Goal: Transaction & Acquisition: Purchase product/service

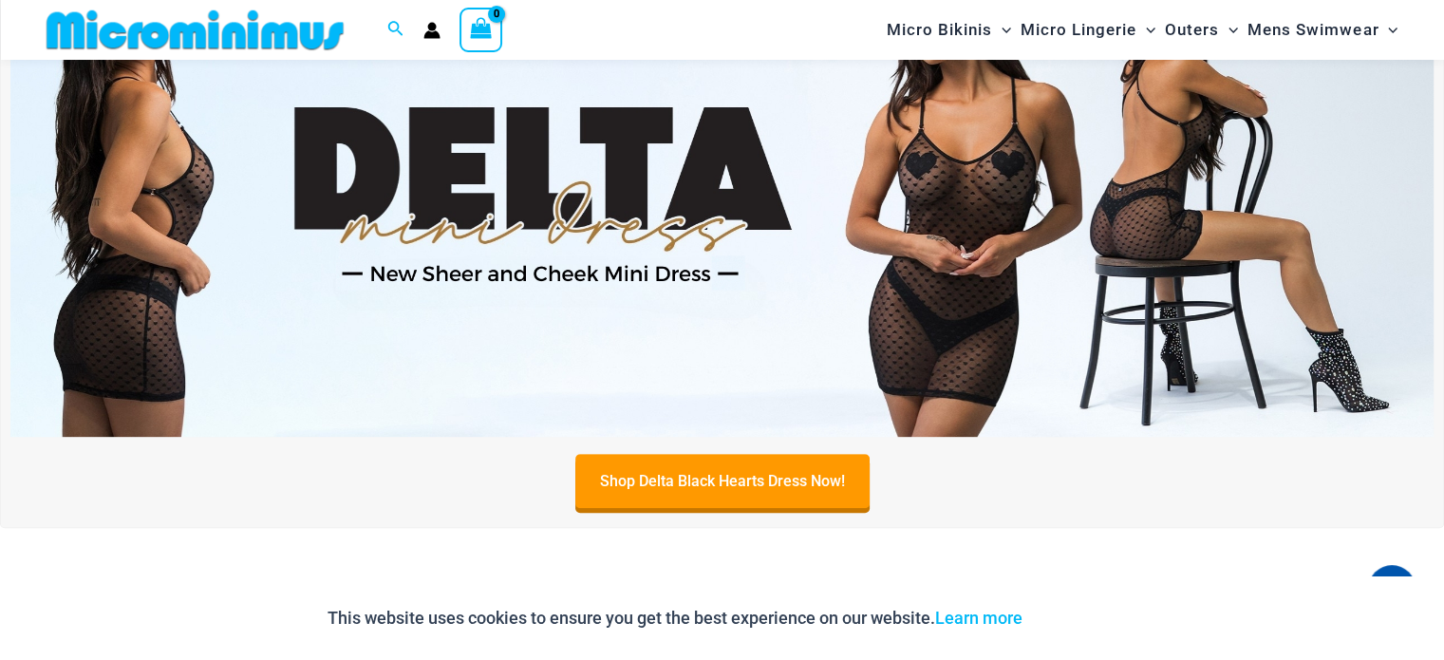
scroll to position [743, 0]
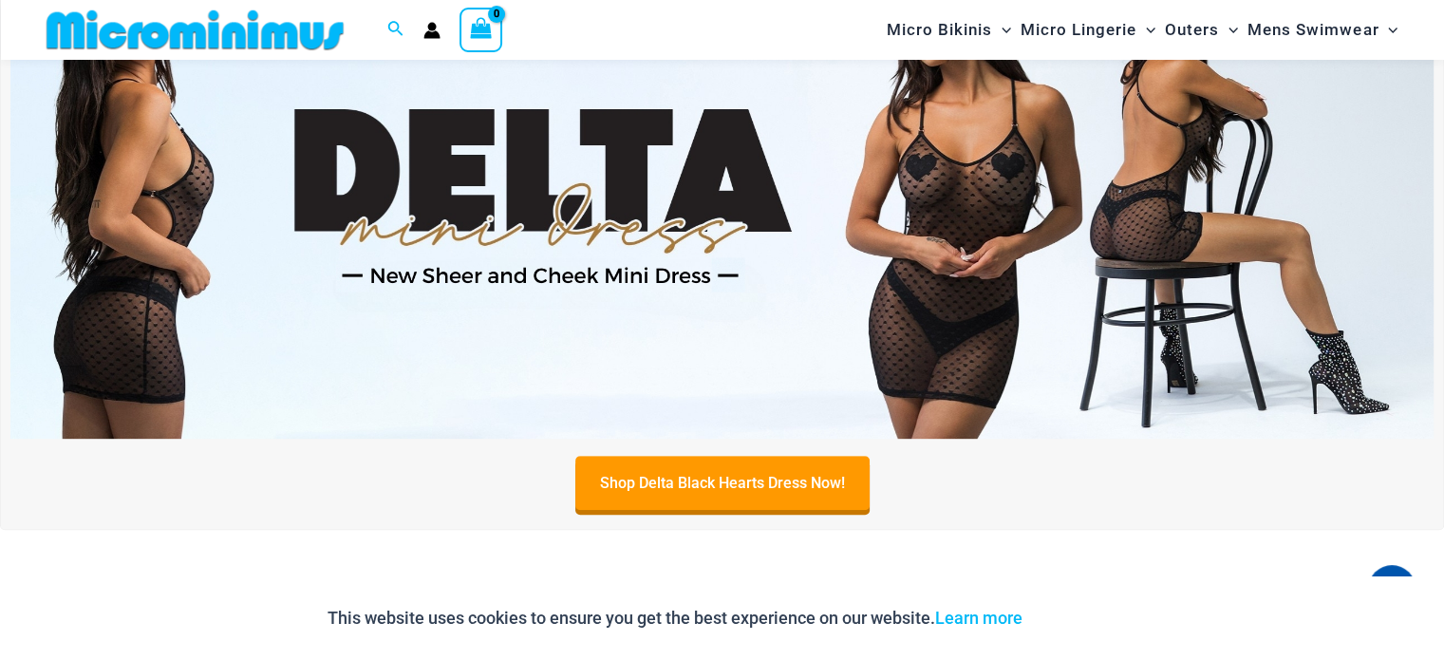
click at [899, 235] on img at bounding box center [721, 195] width 1423 height 483
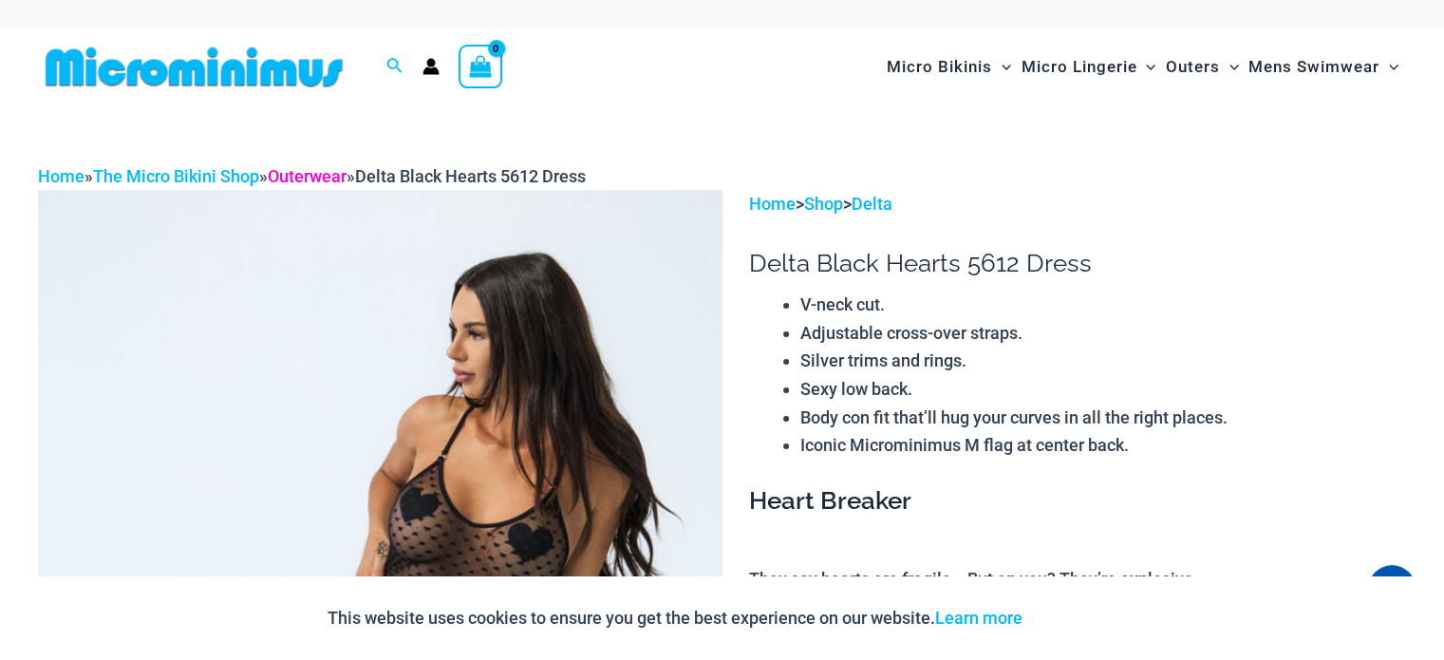
click at [307, 170] on link "Outerwear" at bounding box center [307, 176] width 79 height 20
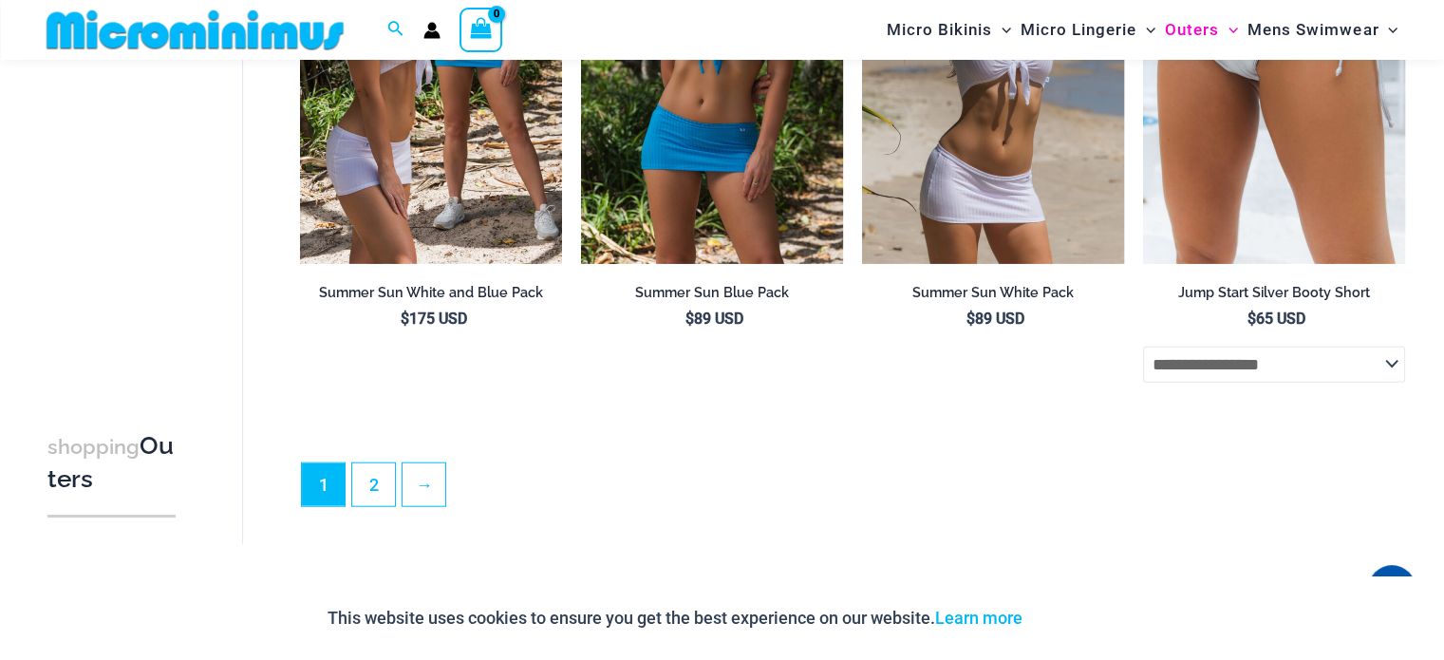
scroll to position [4513, 0]
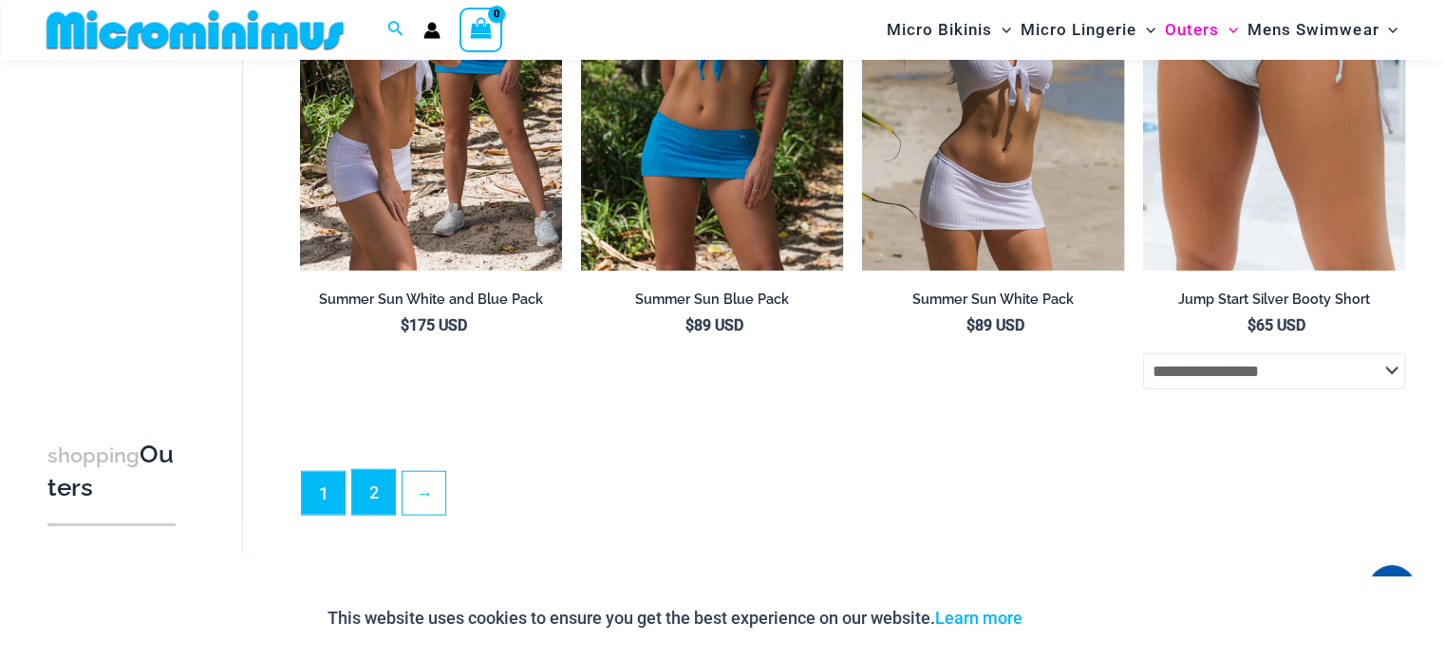
click at [366, 497] on link "2" at bounding box center [373, 492] width 43 height 45
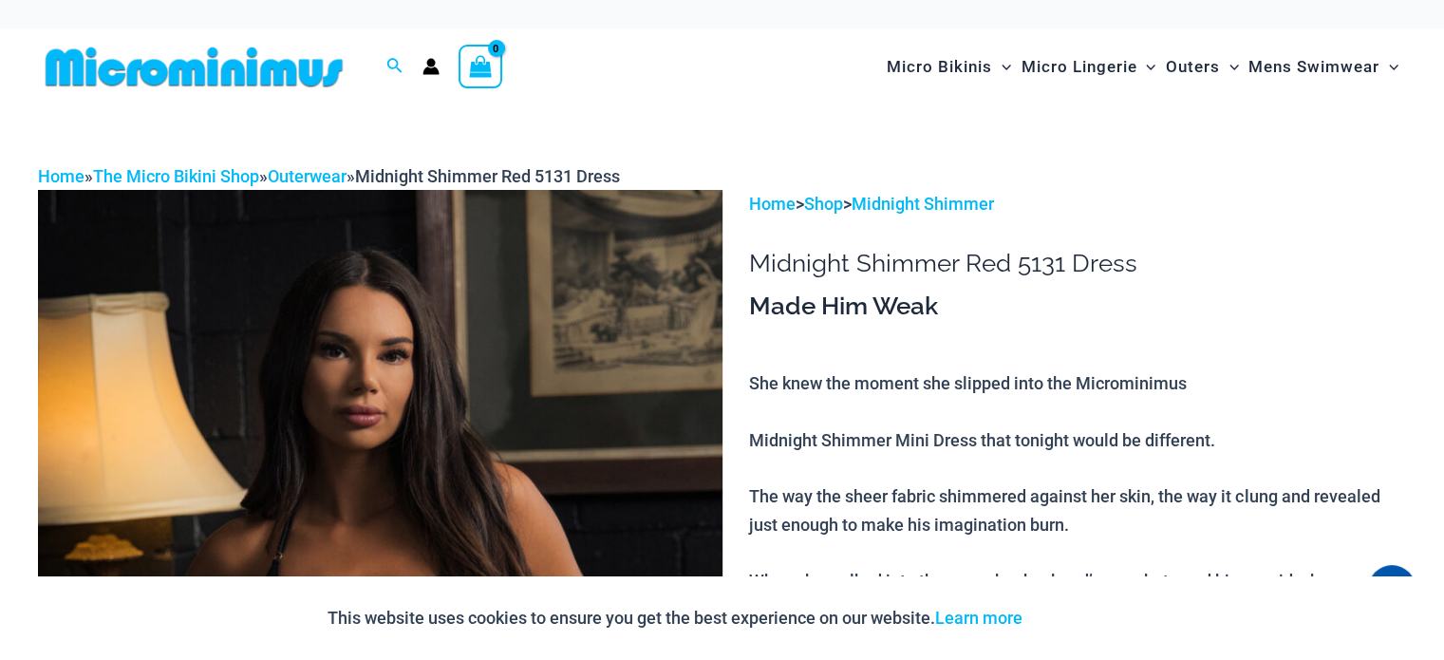
drag, startPoint x: 0, startPoint y: 260, endPoint x: 0, endPoint y: -115, distance: 375.0
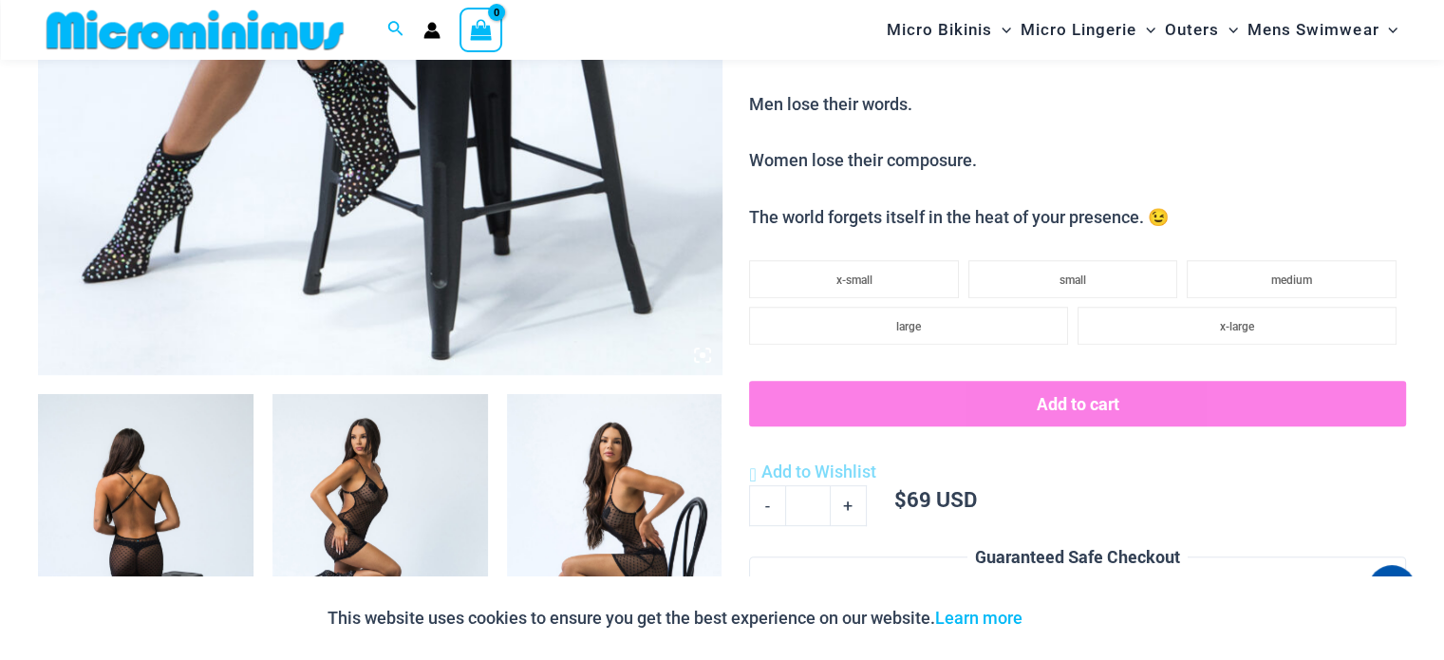
scroll to position [838, 0]
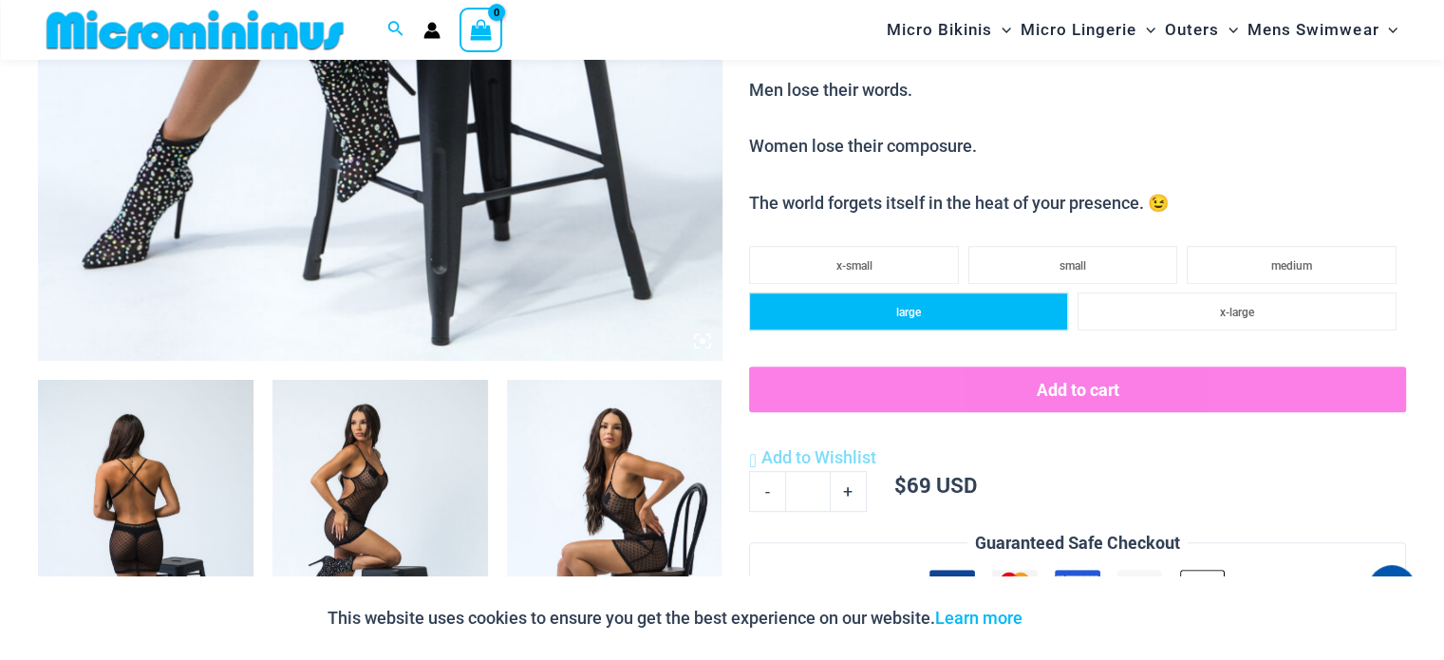
click at [927, 310] on li "large" at bounding box center [908, 311] width 319 height 38
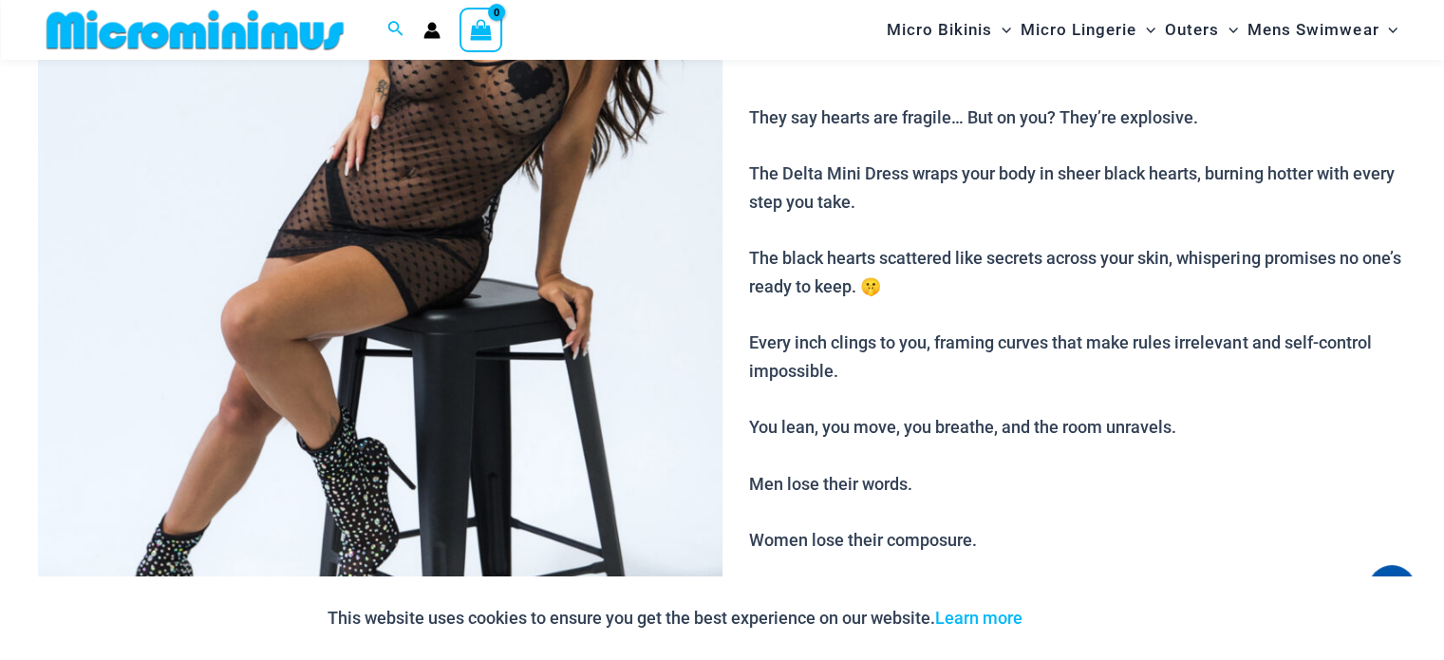
scroll to position [174, 0]
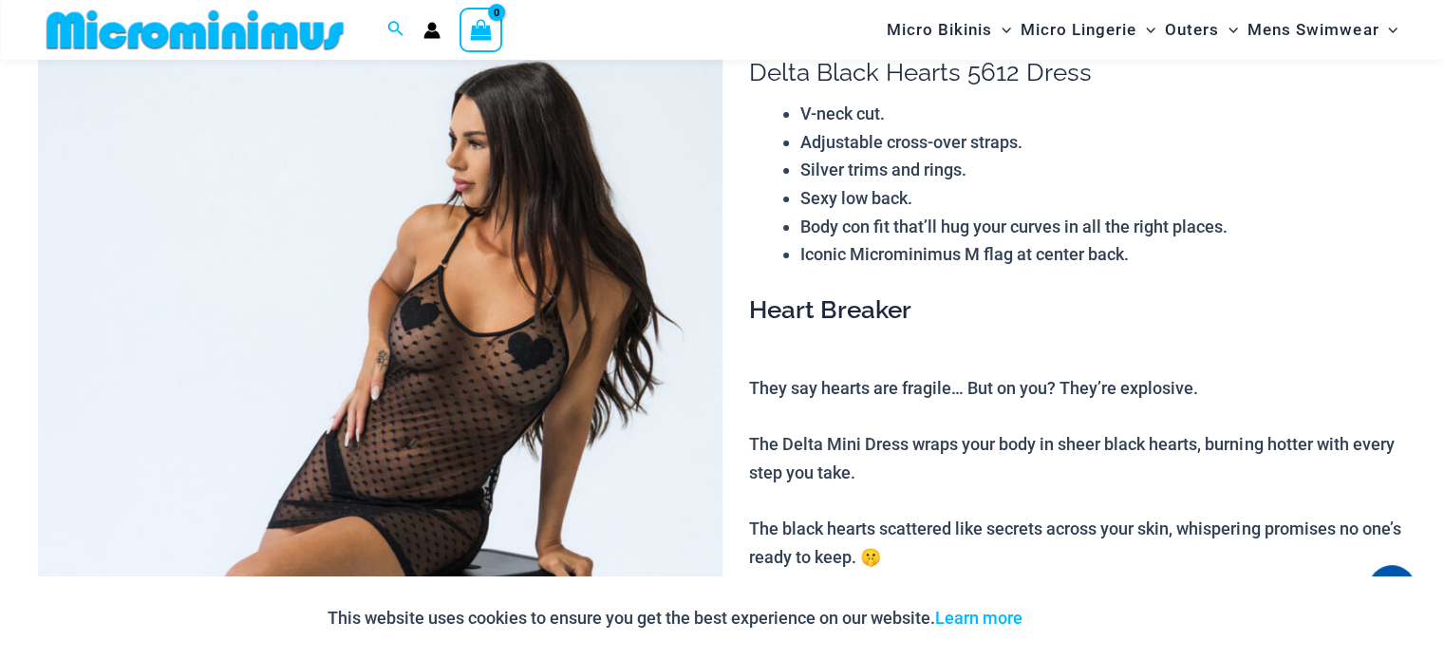
click at [503, 357] on img at bounding box center [380, 512] width 685 height 1026
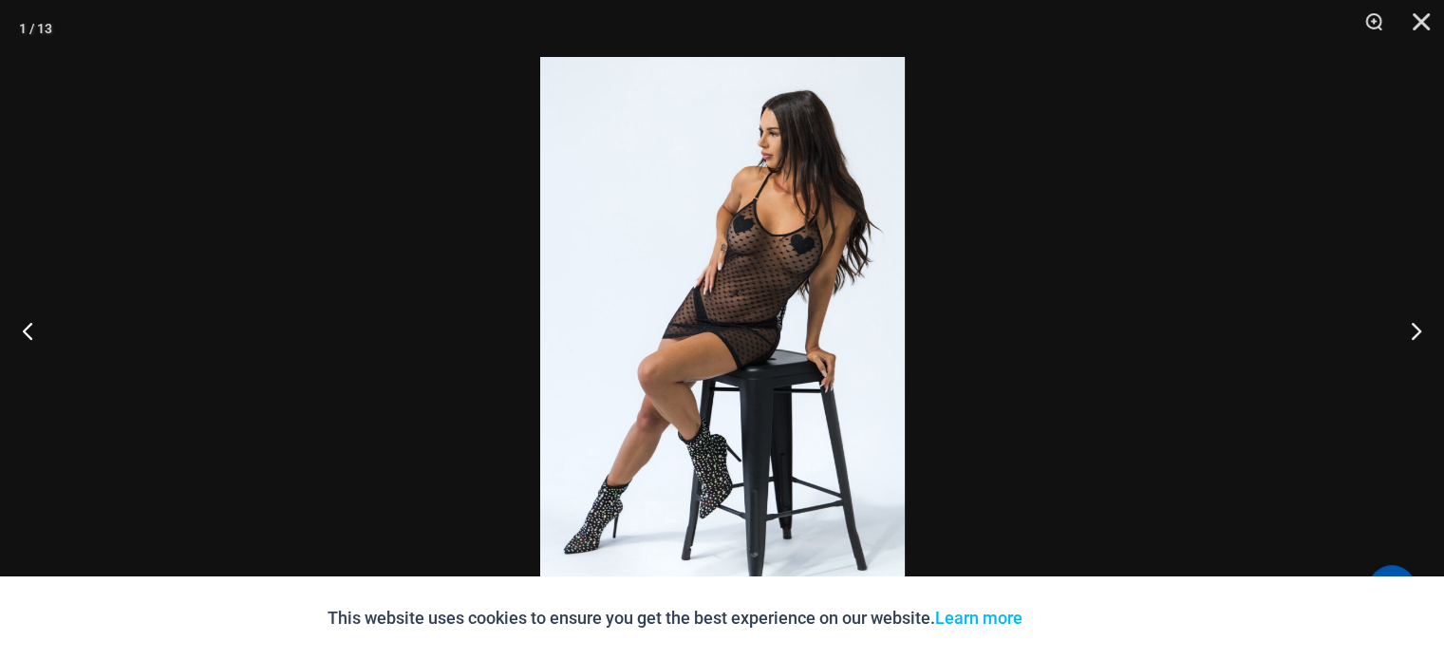
click at [758, 245] on img at bounding box center [722, 330] width 365 height 546
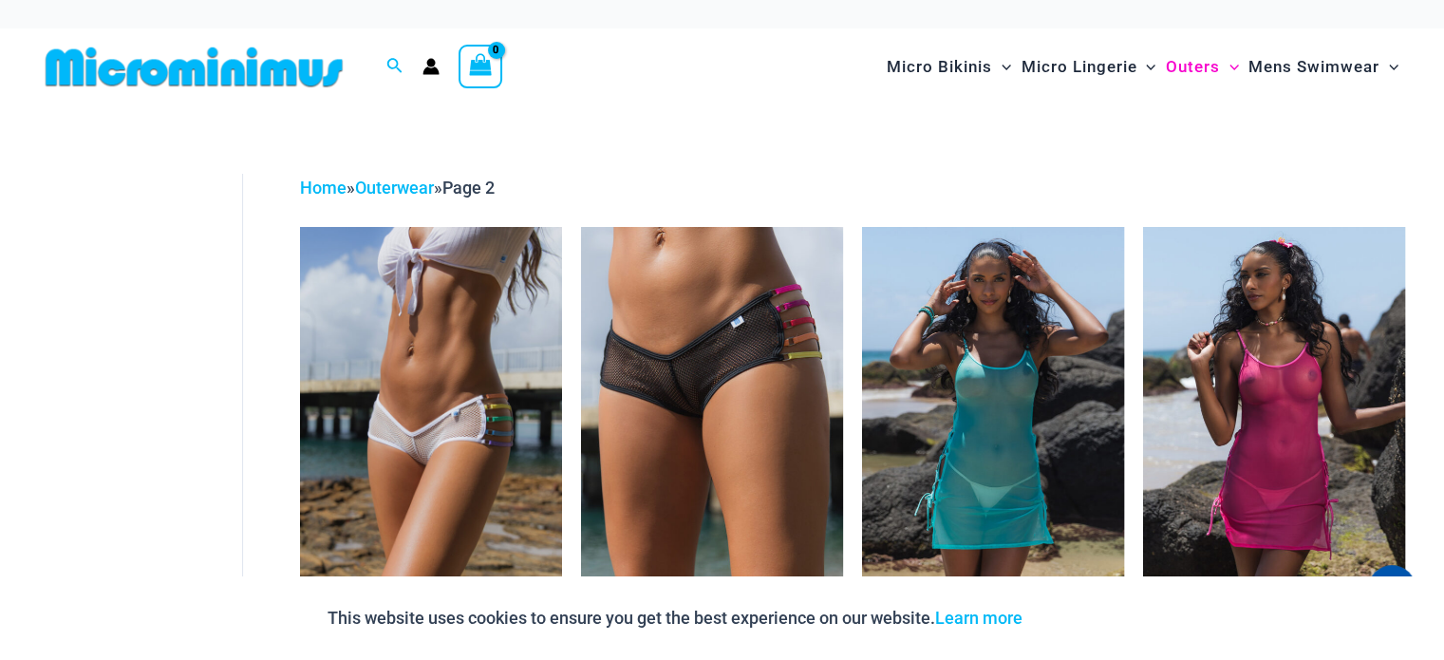
drag, startPoint x: 257, startPoint y: 310, endPoint x: 259, endPoint y: -62, distance: 372.2
click at [237, 76] on img at bounding box center [194, 67] width 312 height 43
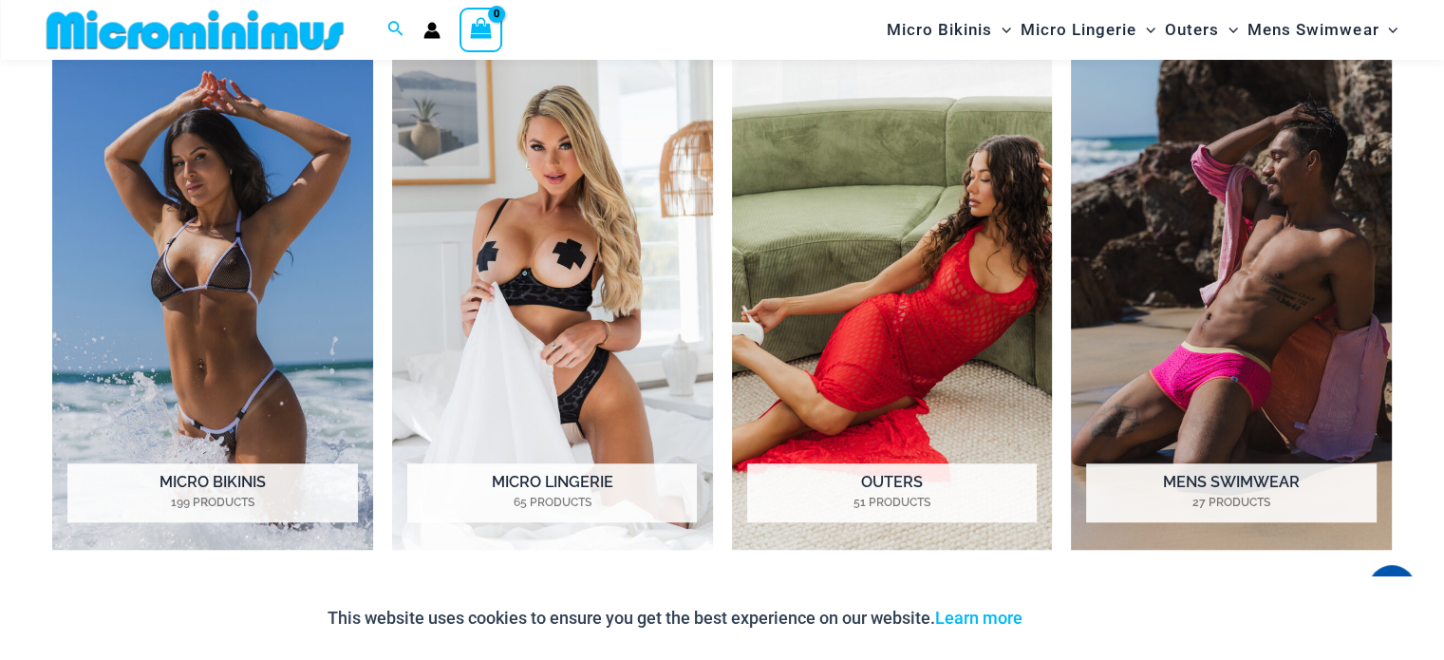
scroll to position [1502, 0]
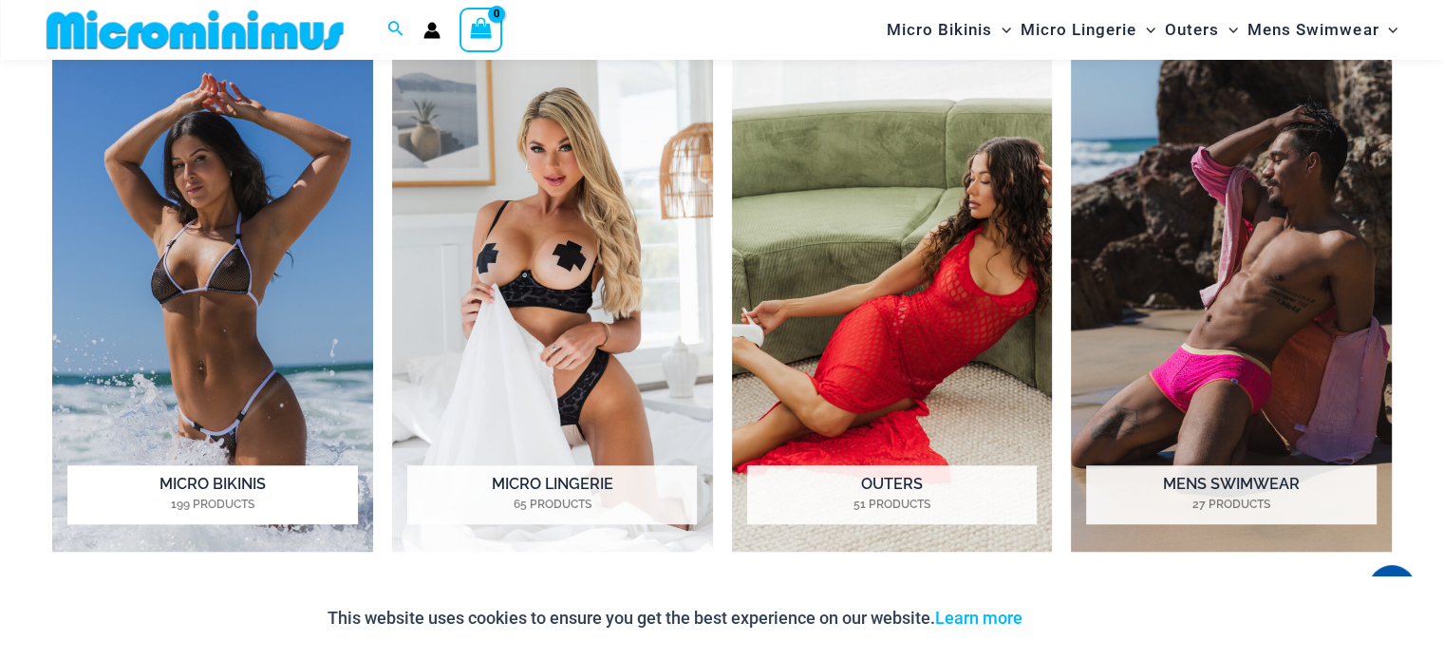
click at [171, 208] on img "Visit product category Micro Bikinis" at bounding box center [212, 304] width 321 height 495
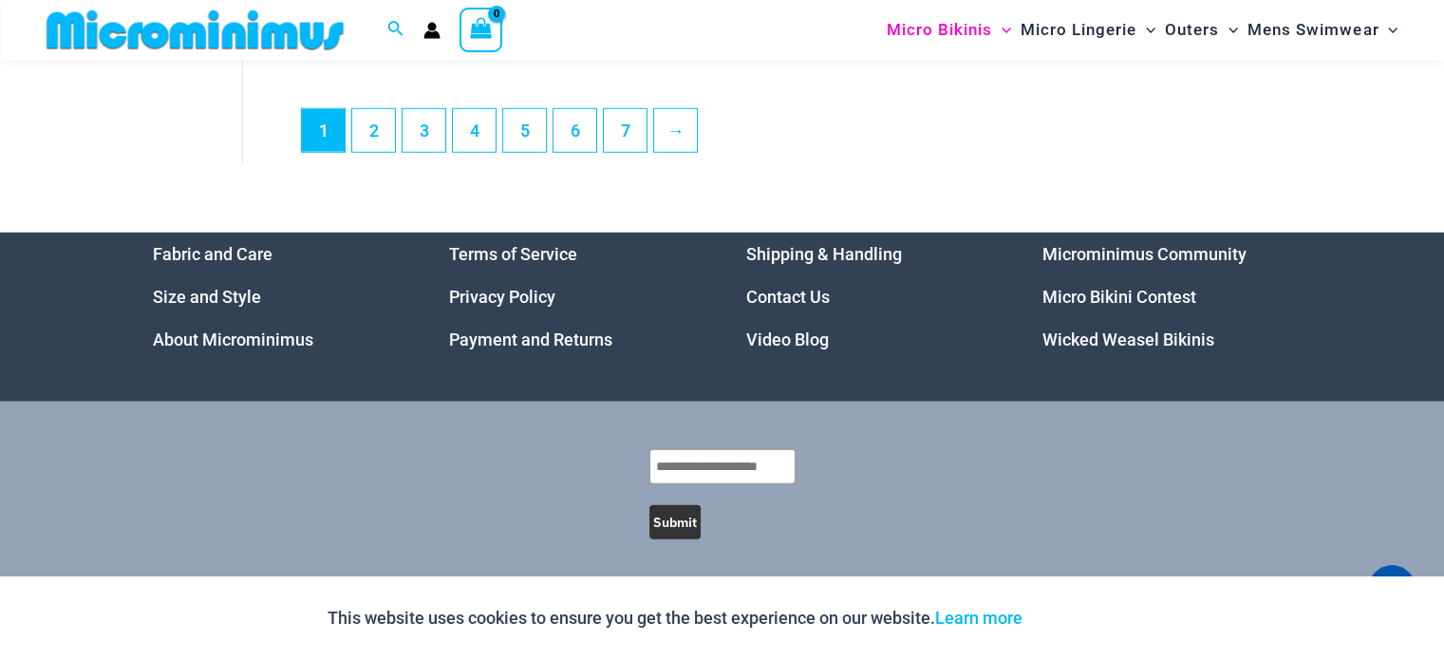
scroll to position [5250, 0]
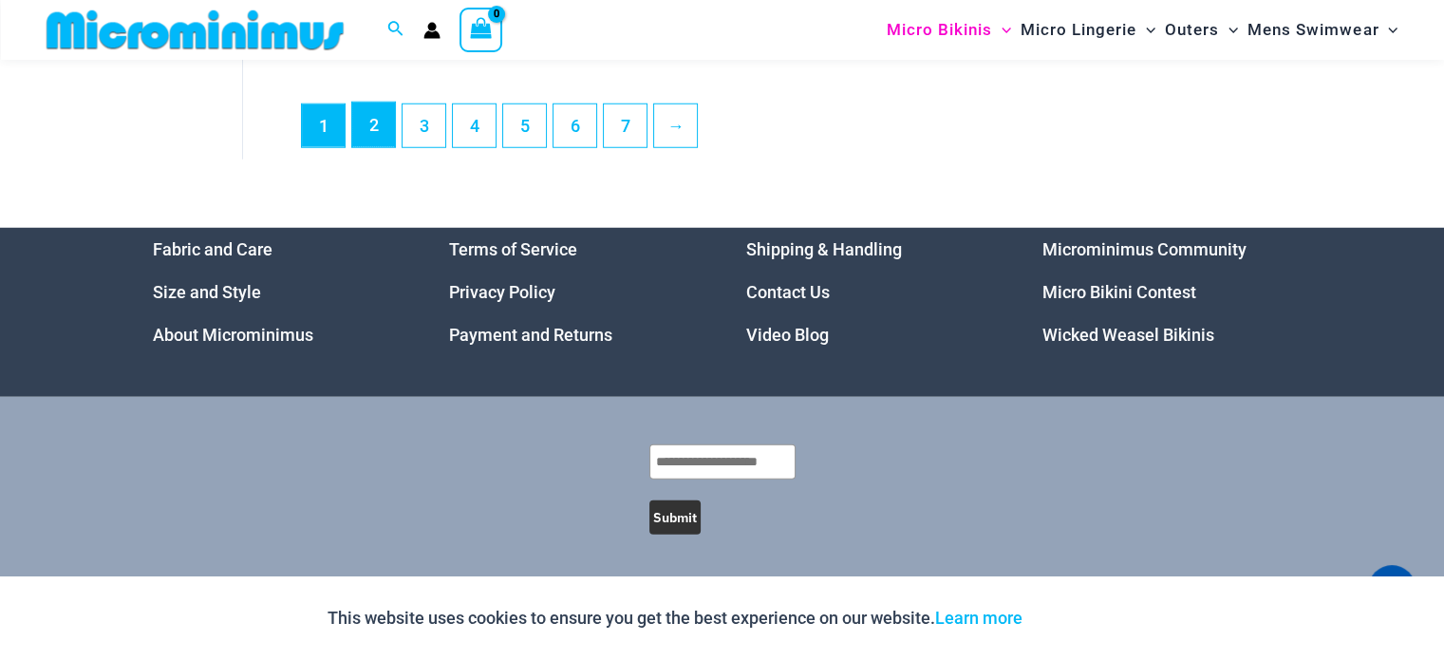
click at [375, 134] on link "2" at bounding box center [373, 125] width 43 height 45
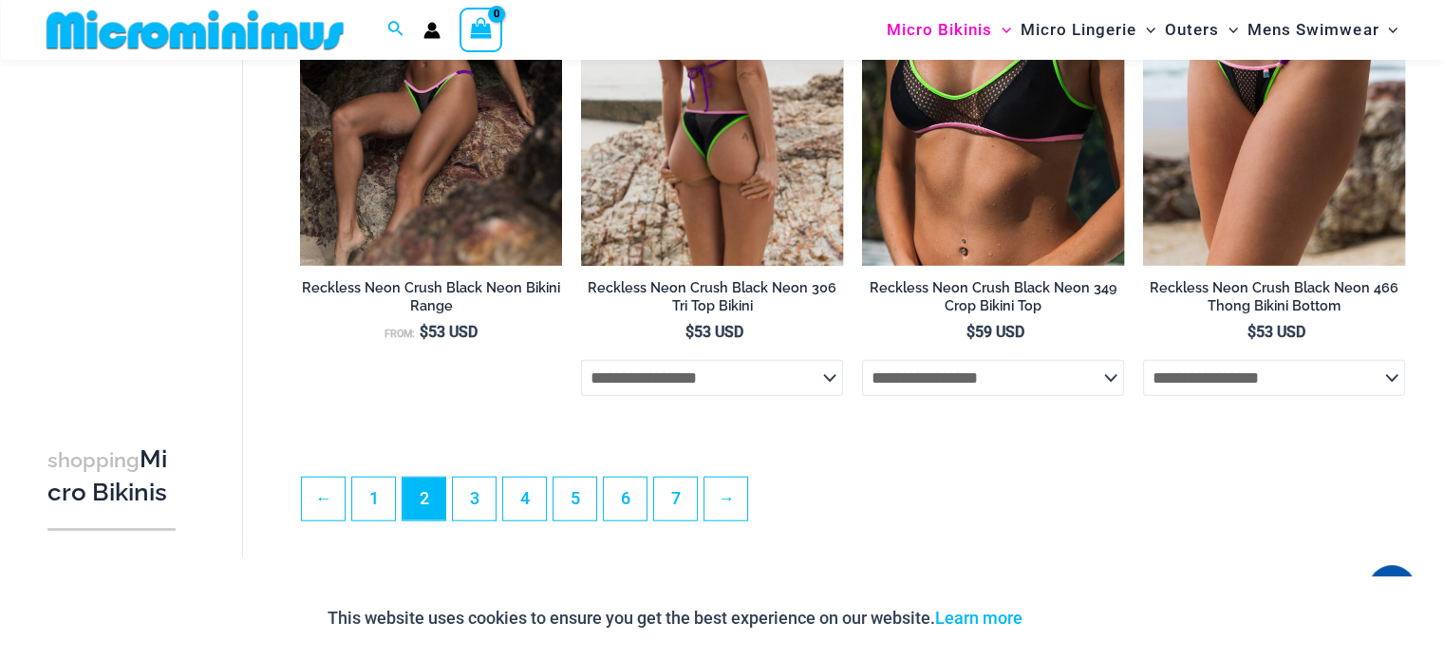
scroll to position [4443, 0]
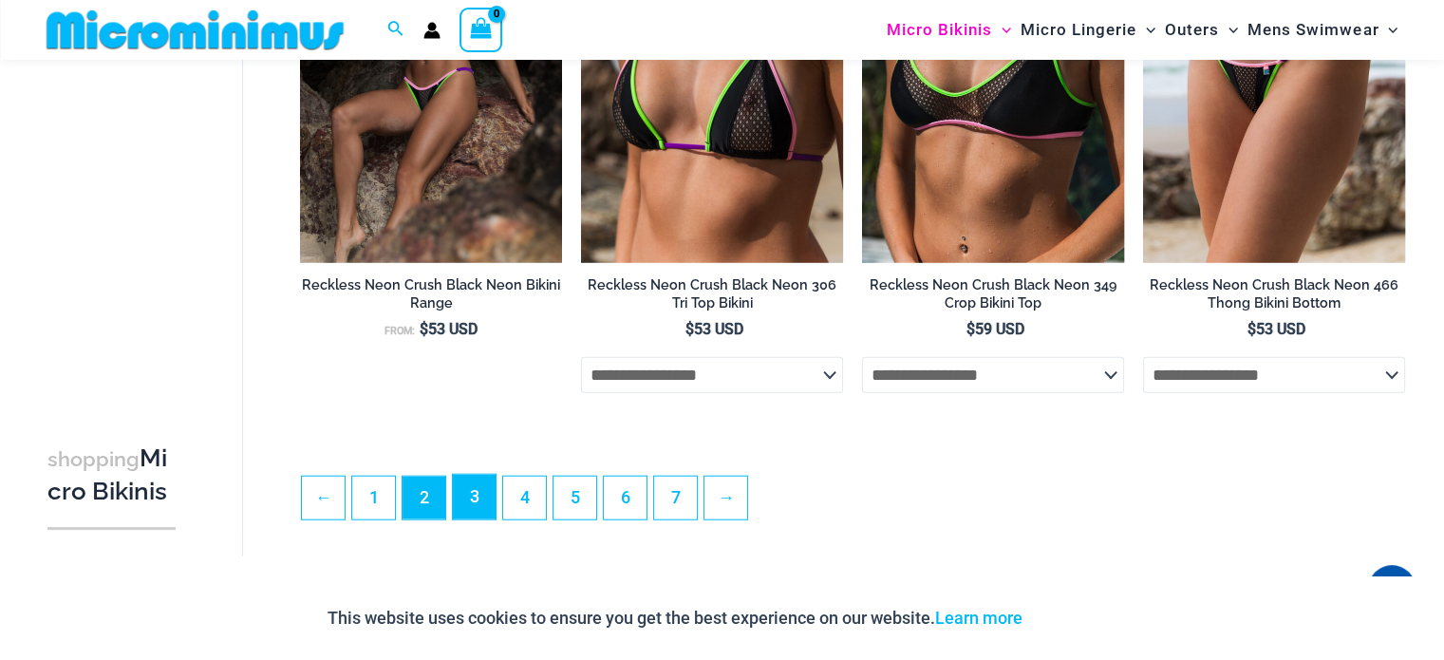
click at [487, 511] on link "3" at bounding box center [474, 497] width 43 height 45
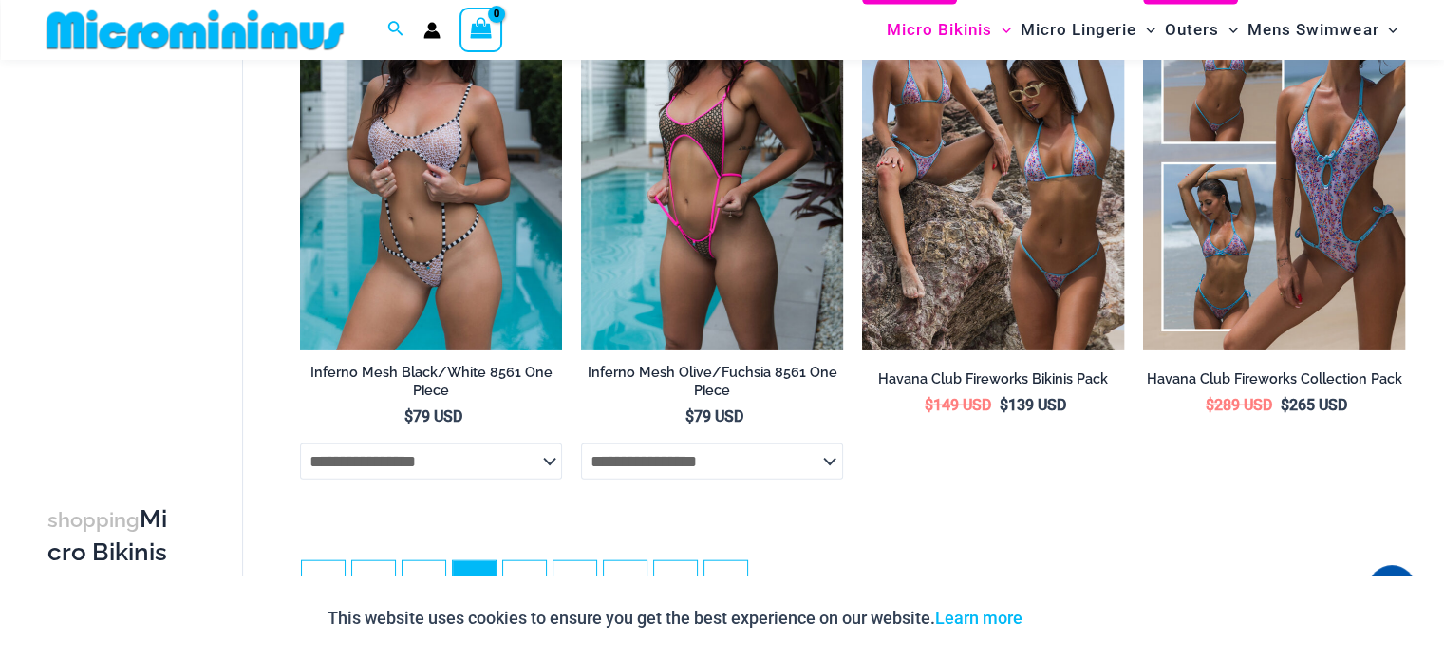
scroll to position [4732, 0]
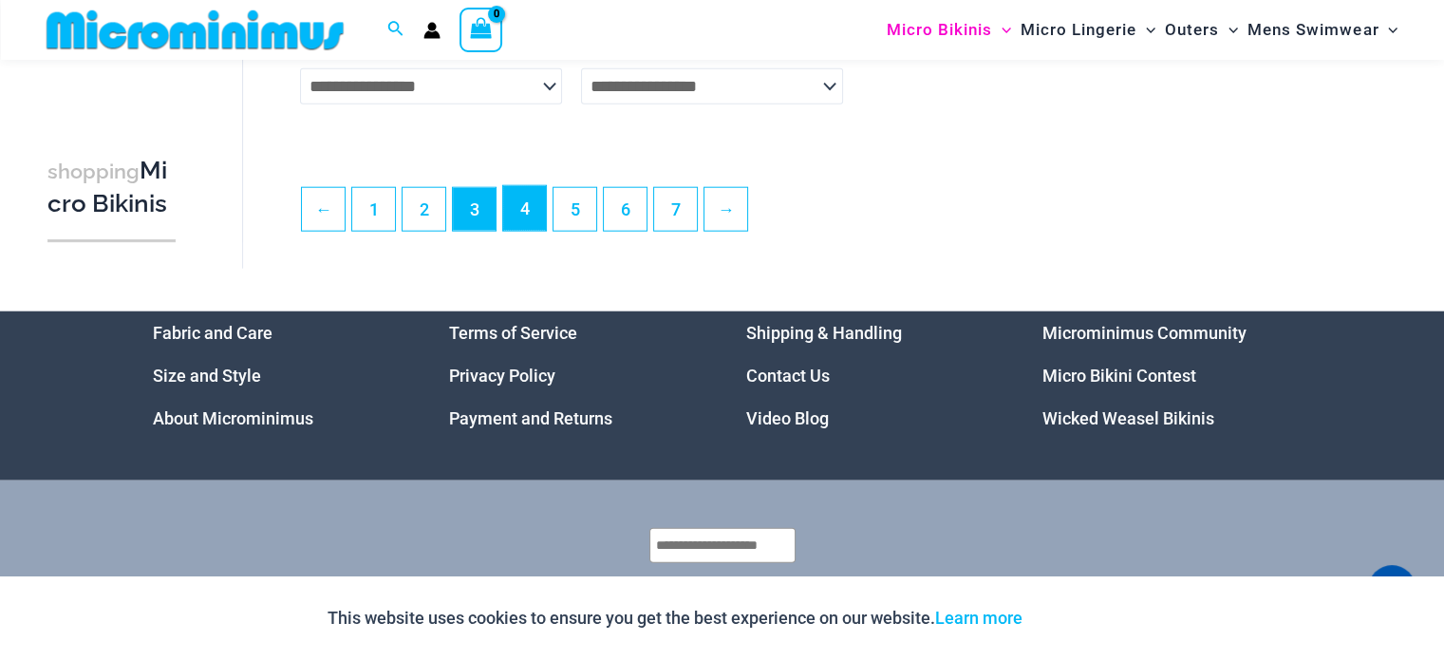
click at [526, 231] on link "4" at bounding box center [524, 208] width 43 height 45
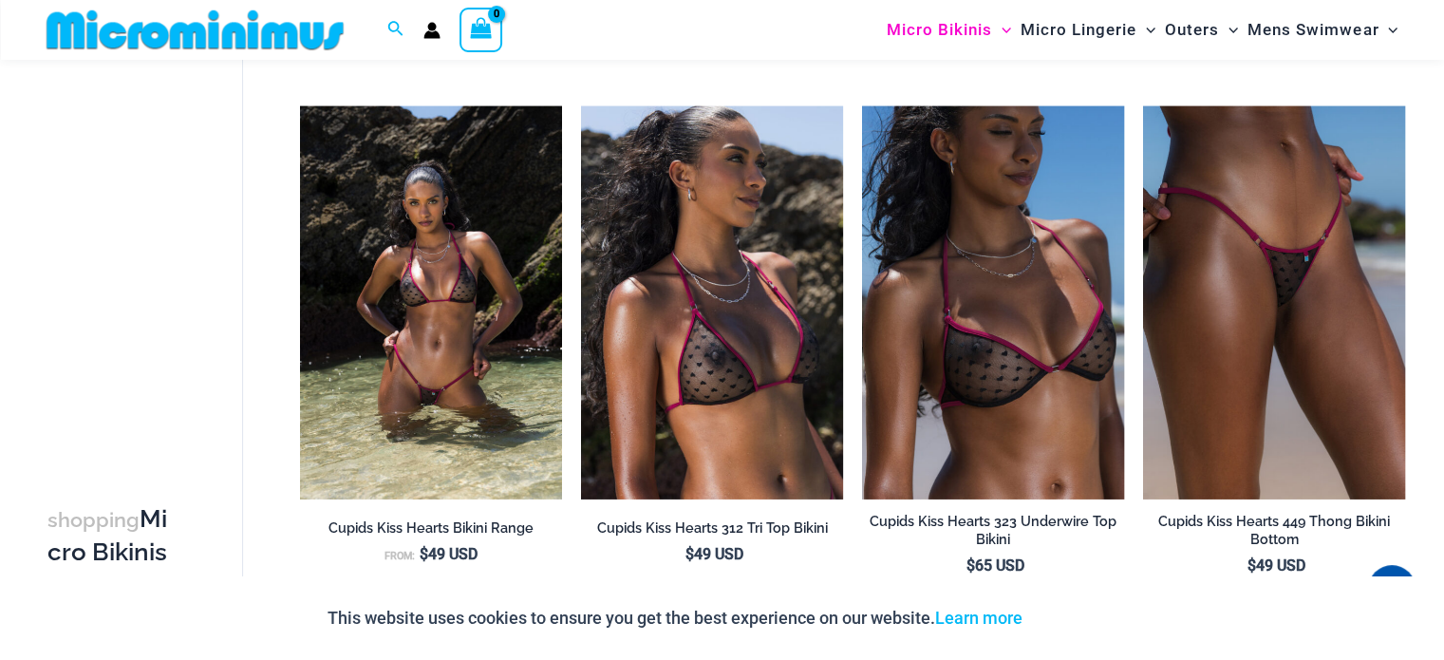
scroll to position [3593, 0]
